Goal: Task Accomplishment & Management: Manage account settings

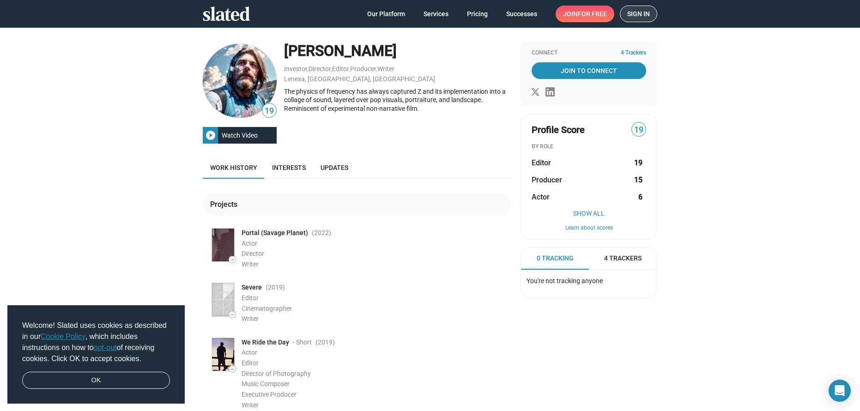
click at [629, 10] on span "Sign in" at bounding box center [638, 14] width 23 height 16
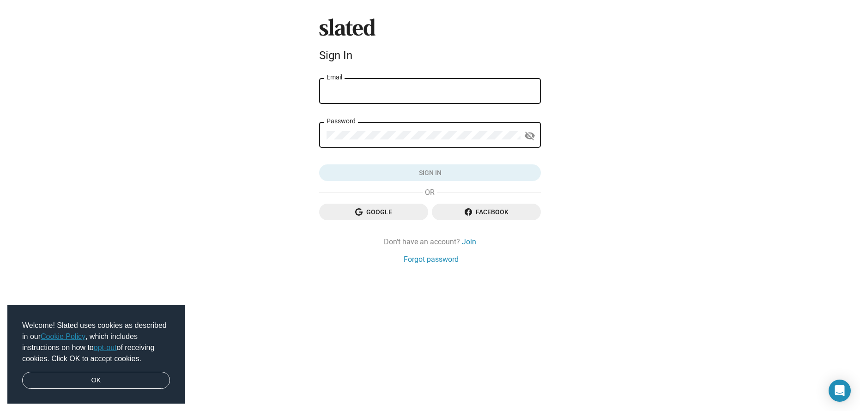
click at [420, 90] on input "Email" at bounding box center [429, 91] width 207 height 8
type input "lilbitograffiti@gmail.com"
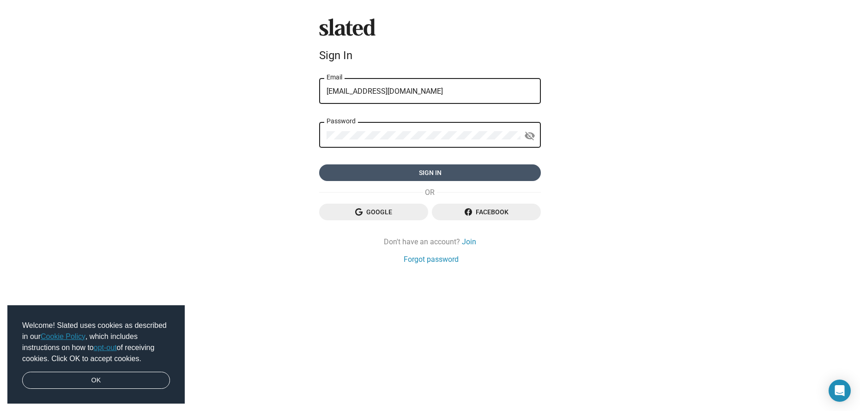
click at [454, 169] on span "Sign in" at bounding box center [429, 172] width 207 height 17
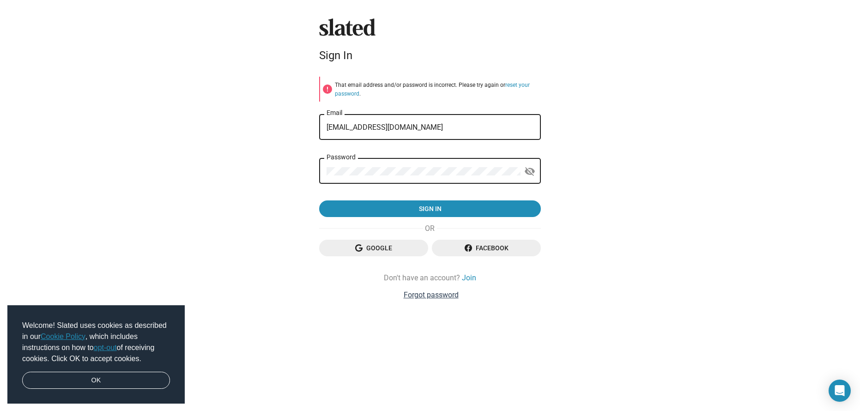
click at [444, 298] on link "Forgot password" at bounding box center [431, 295] width 55 height 10
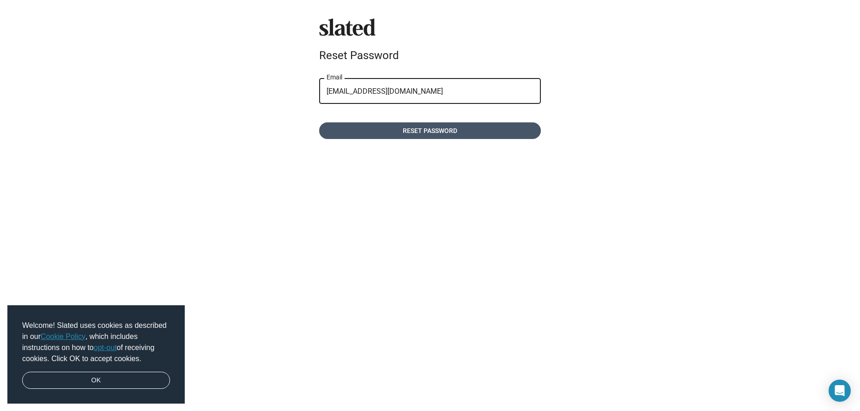
click at [449, 136] on span "Reset password" at bounding box center [429, 130] width 207 height 17
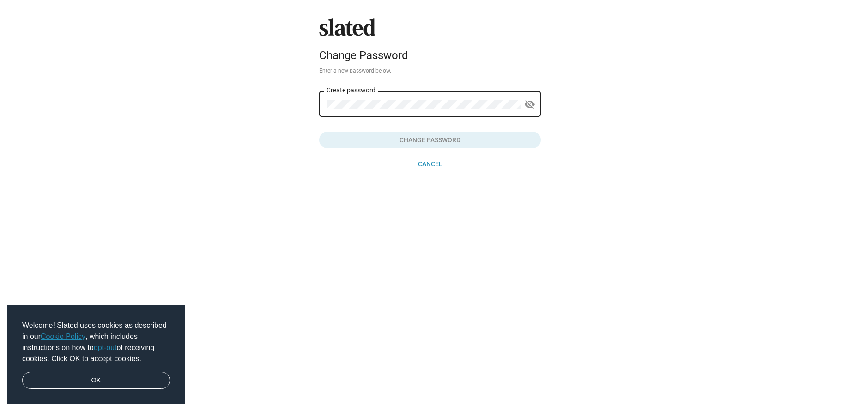
click at [440, 143] on button "Click here to validate form" at bounding box center [430, 140] width 222 height 17
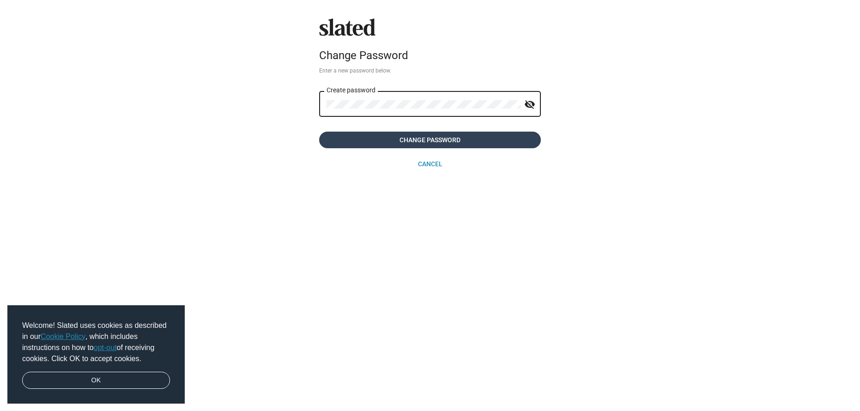
click at [424, 140] on span "Change Password" at bounding box center [429, 140] width 207 height 17
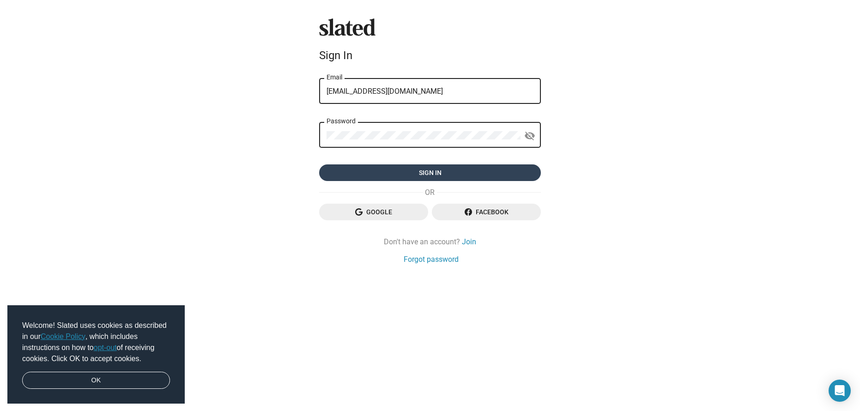
click at [441, 177] on span "Sign in" at bounding box center [429, 172] width 207 height 17
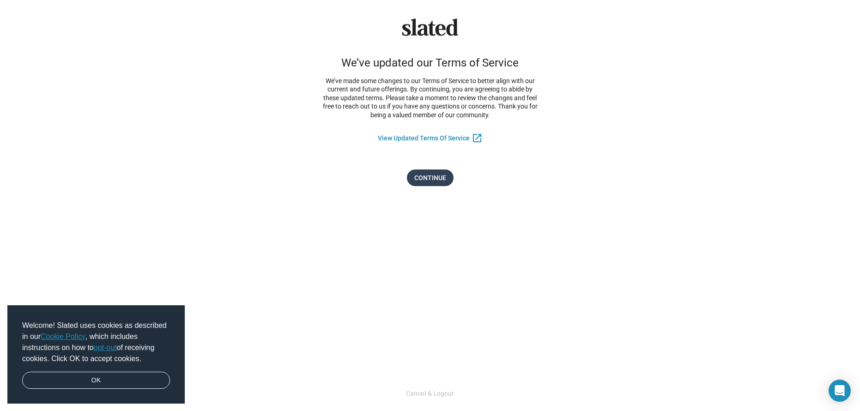
click at [437, 181] on span "Continue" at bounding box center [430, 177] width 32 height 17
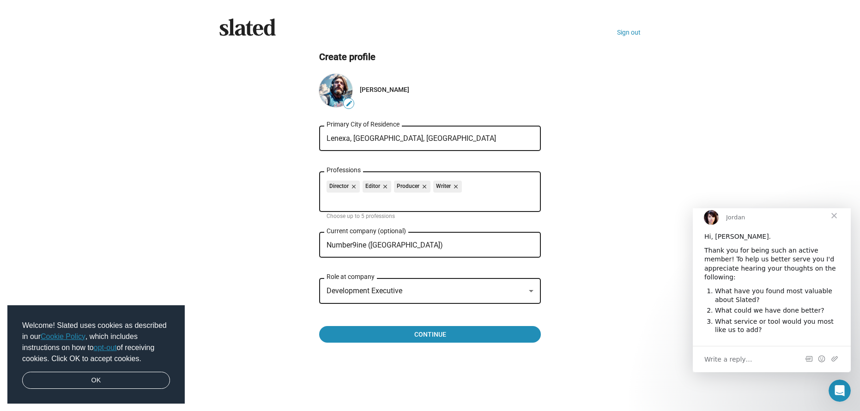
click at [836, 222] on span "Close" at bounding box center [833, 215] width 33 height 33
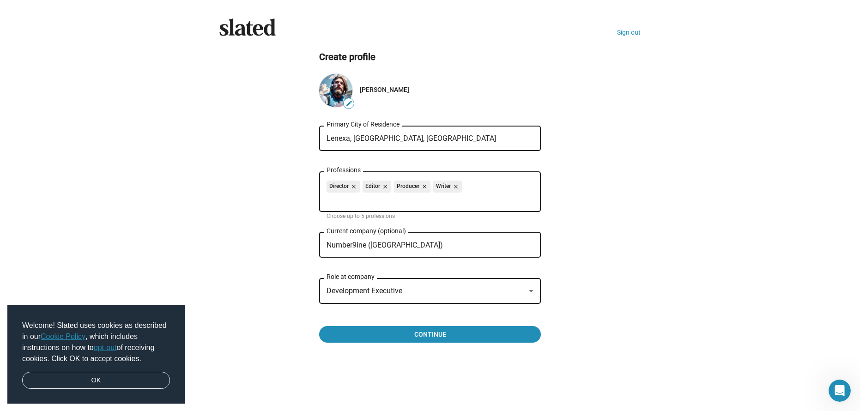
click at [333, 89] on div "edit" at bounding box center [335, 90] width 33 height 33
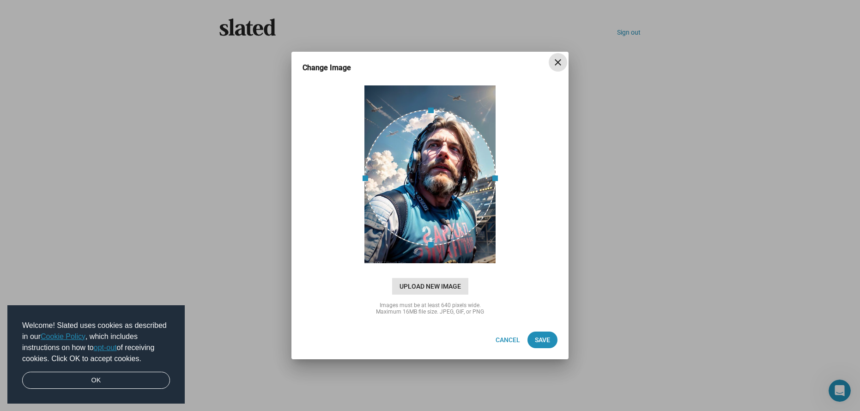
click at [426, 284] on span "Upload New Image" at bounding box center [430, 286] width 76 height 17
click at [426, 266] on input "cloud_upload Drag and drop or click to upload" at bounding box center [430, 175] width 254 height 184
click at [556, 61] on mat-icon "close" at bounding box center [557, 62] width 11 height 11
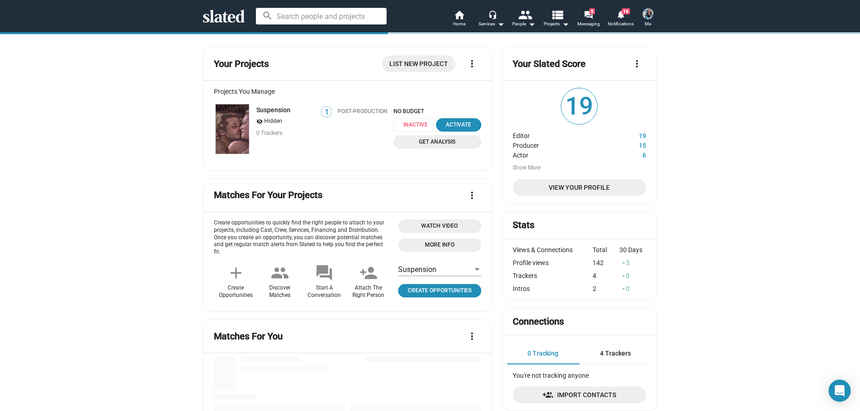
click at [650, 17] on img at bounding box center [647, 13] width 11 height 11
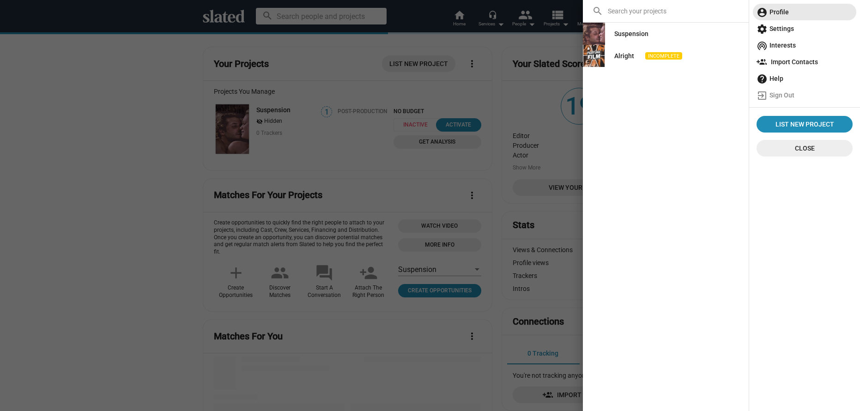
click at [784, 13] on span "account_circle Profile" at bounding box center [804, 12] width 96 height 17
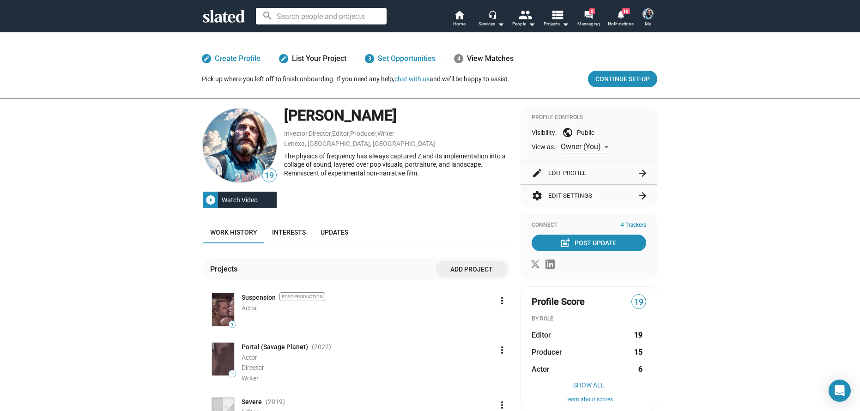
click at [241, 154] on img at bounding box center [240, 145] width 74 height 74
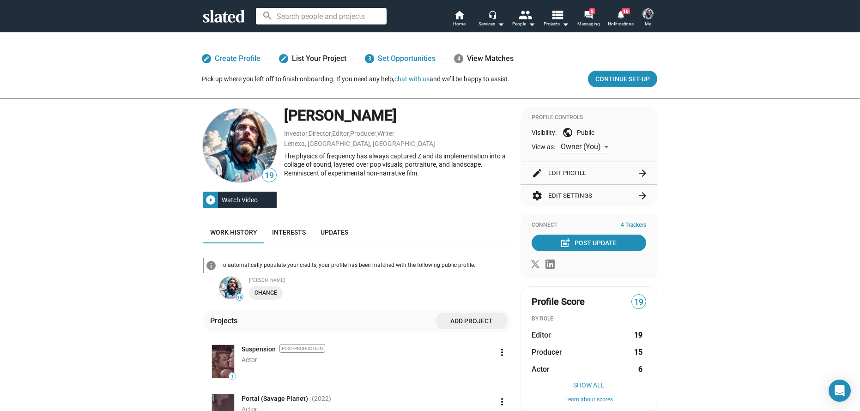
click at [334, 115] on div "[PERSON_NAME]" at bounding box center [397, 116] width 227 height 20
click at [247, 146] on img at bounding box center [240, 145] width 74 height 74
click at [648, 20] on span "Me" at bounding box center [648, 23] width 6 height 11
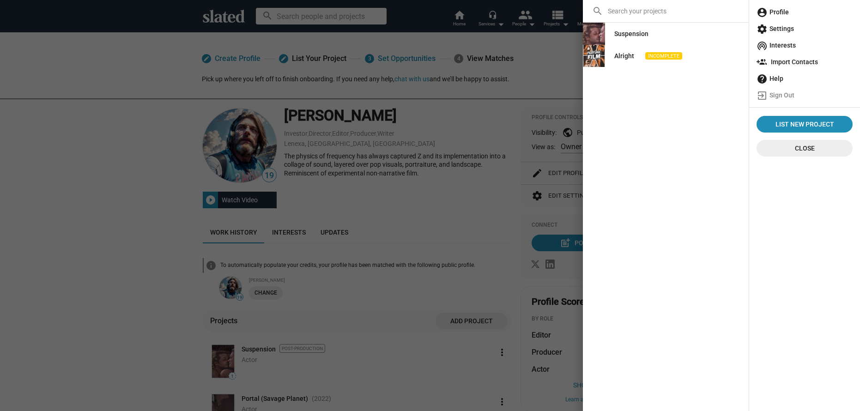
click at [785, 9] on span "account_circle Profile" at bounding box center [804, 12] width 96 height 17
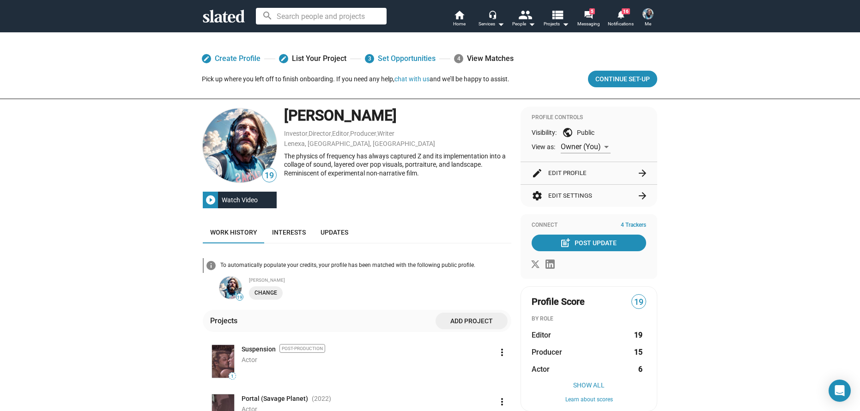
click at [267, 292] on span "Change" at bounding box center [265, 293] width 23 height 10
click at [229, 132] on img at bounding box center [240, 145] width 74 height 74
click at [648, 11] on img at bounding box center [647, 13] width 11 height 11
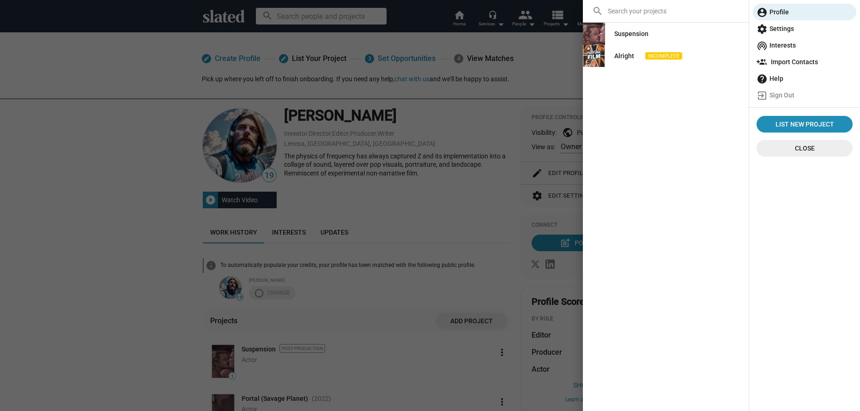
click at [779, 24] on span "settings Settings" at bounding box center [804, 28] width 96 height 17
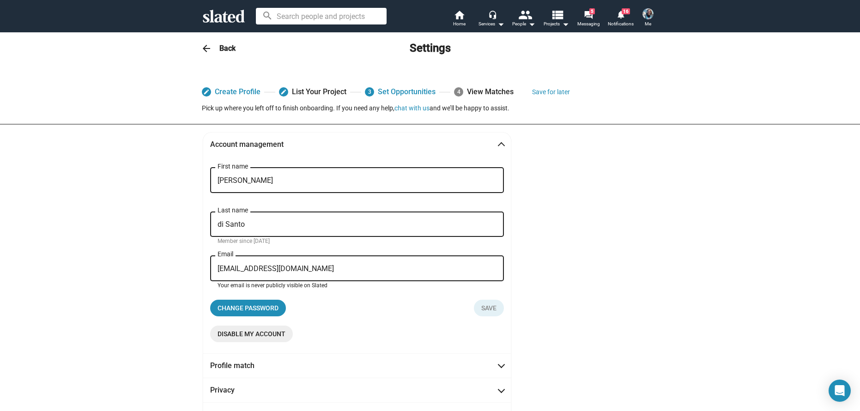
drag, startPoint x: 295, startPoint y: 268, endPoint x: 208, endPoint y: 268, distance: 87.3
click at [210, 268] on div "[EMAIL_ADDRESS][DOMAIN_NAME] Email" at bounding box center [357, 267] width 294 height 27
type input "[EMAIL_ADDRESS][DOMAIN_NAME]"
click at [481, 309] on span "Save" at bounding box center [488, 308] width 15 height 17
click at [248, 309] on span "Change password" at bounding box center [247, 308] width 61 height 17
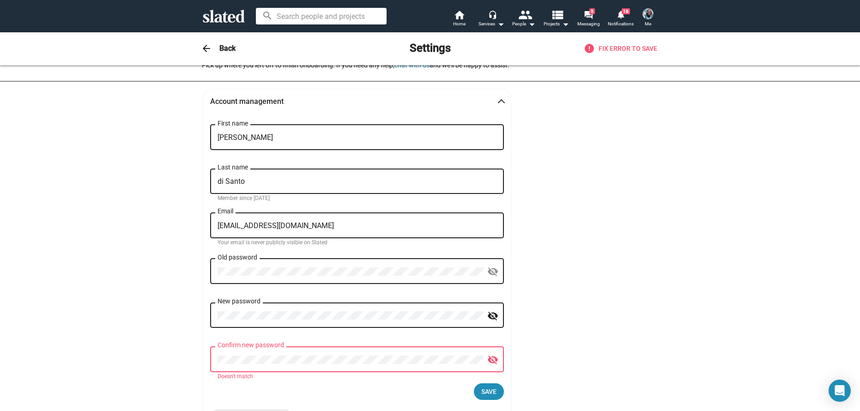
scroll to position [46, 0]
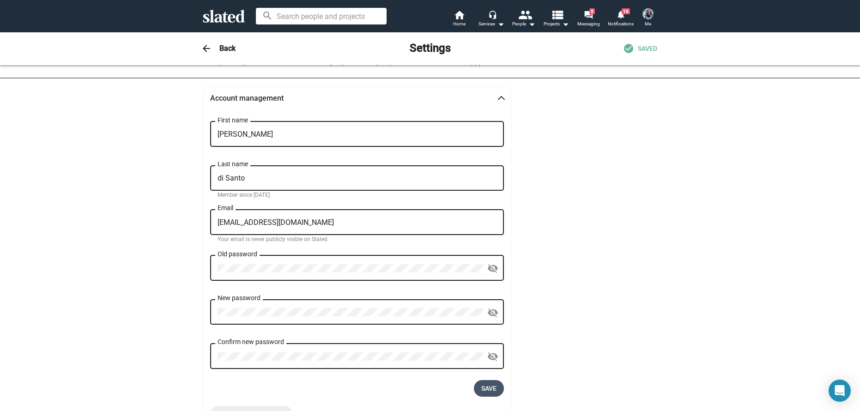
click at [485, 386] on span "Save" at bounding box center [488, 388] width 15 height 17
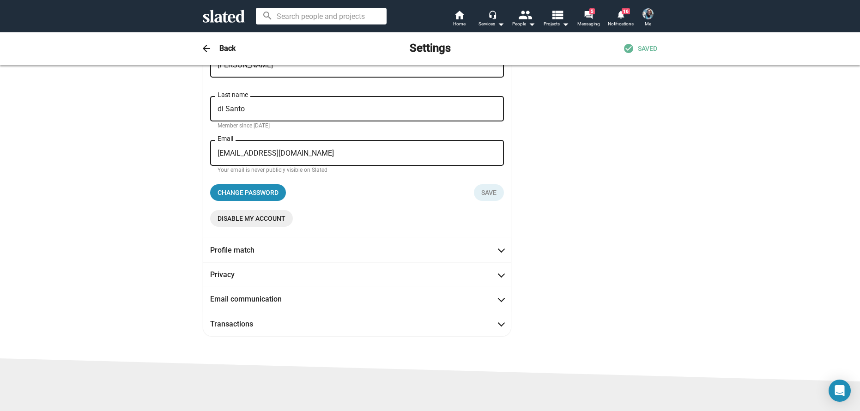
scroll to position [0, 0]
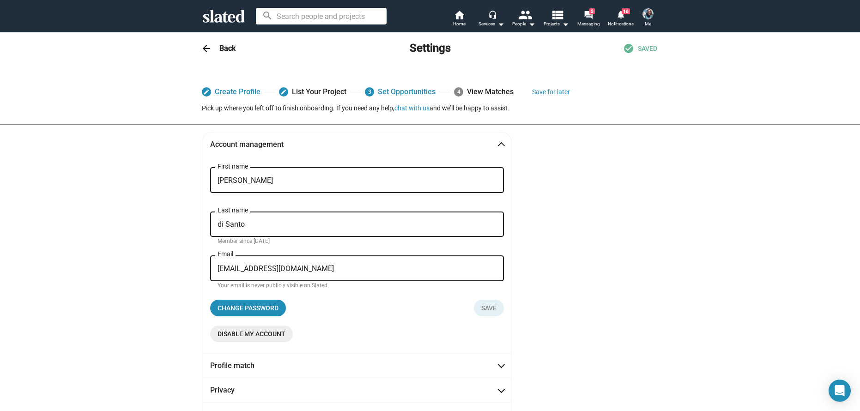
click at [651, 17] on img at bounding box center [647, 13] width 11 height 11
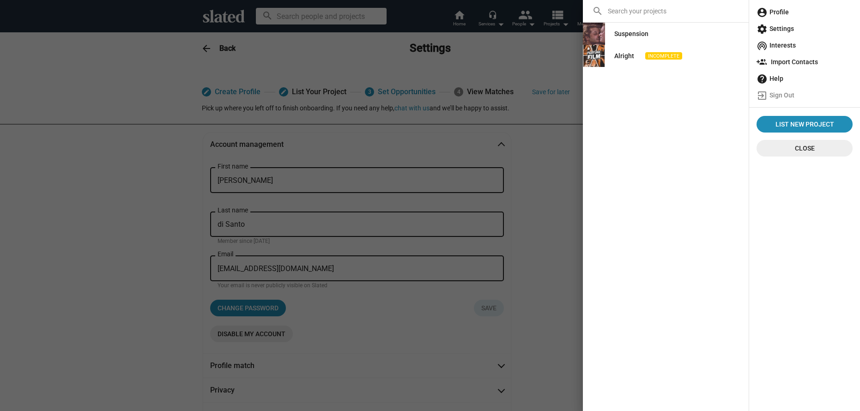
click at [772, 11] on span "account_circle Profile" at bounding box center [804, 12] width 96 height 17
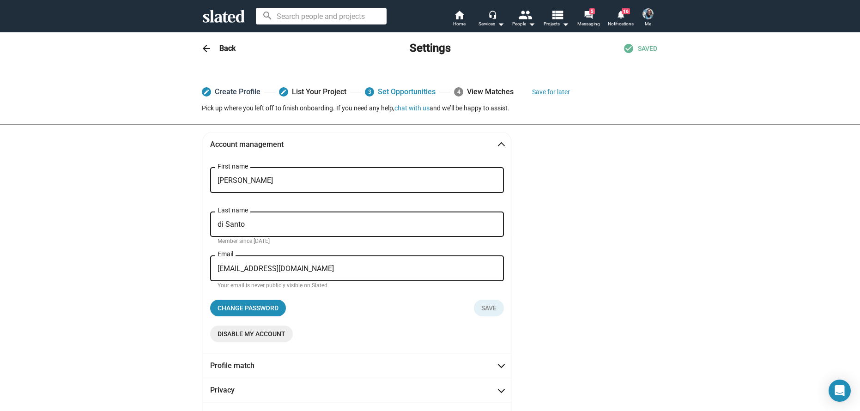
click at [223, 95] on link "edit Create Profile" at bounding box center [231, 92] width 59 height 17
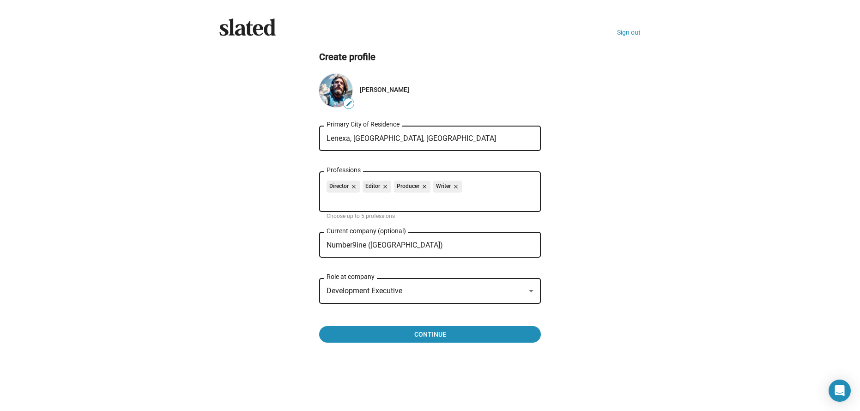
click at [350, 101] on mat-icon "edit" at bounding box center [348, 103] width 7 height 7
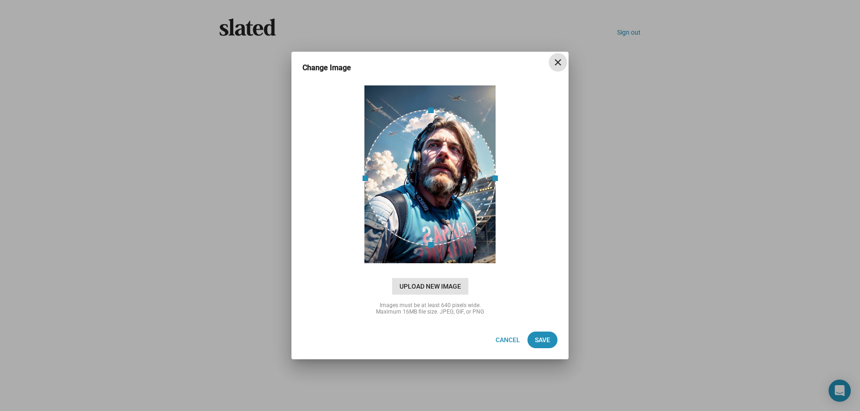
click at [434, 285] on span "Upload New Image" at bounding box center [430, 286] width 76 height 17
click at [434, 266] on input "cloud_upload Drag and drop or click to upload" at bounding box center [430, 175] width 254 height 184
type input "C:\fakepath\[PERSON_NAME] 2024 (6).jpeg"
